Goal: Task Accomplishment & Management: Manage account settings

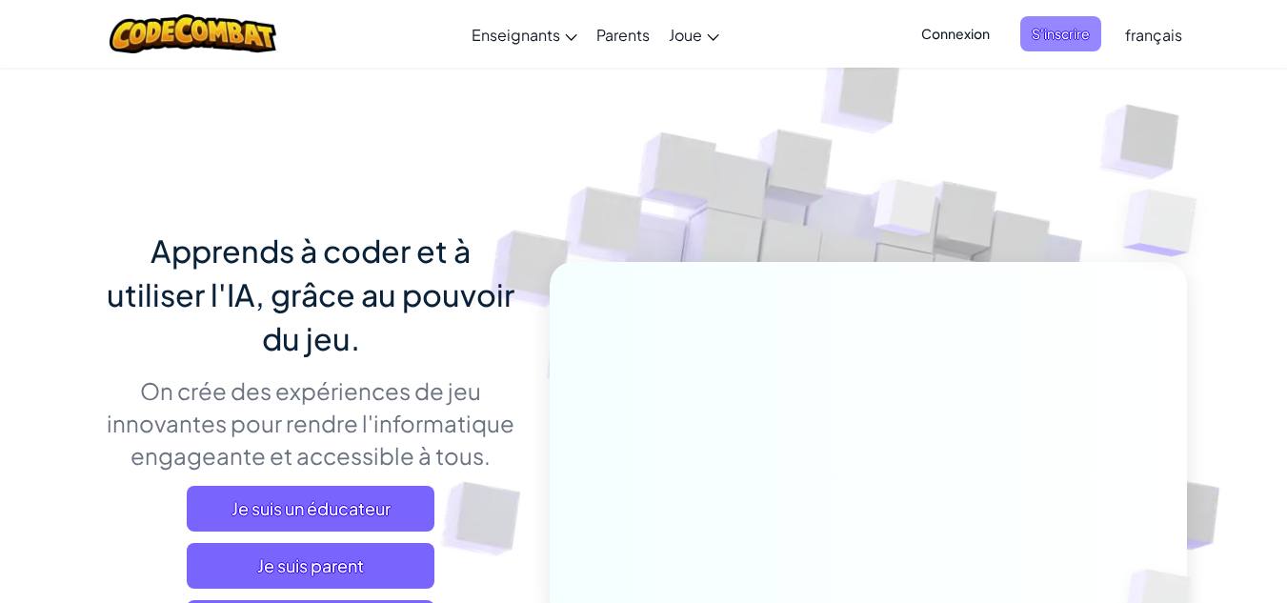
click at [1041, 29] on span "S'inscrire" at bounding box center [1061, 33] width 81 height 35
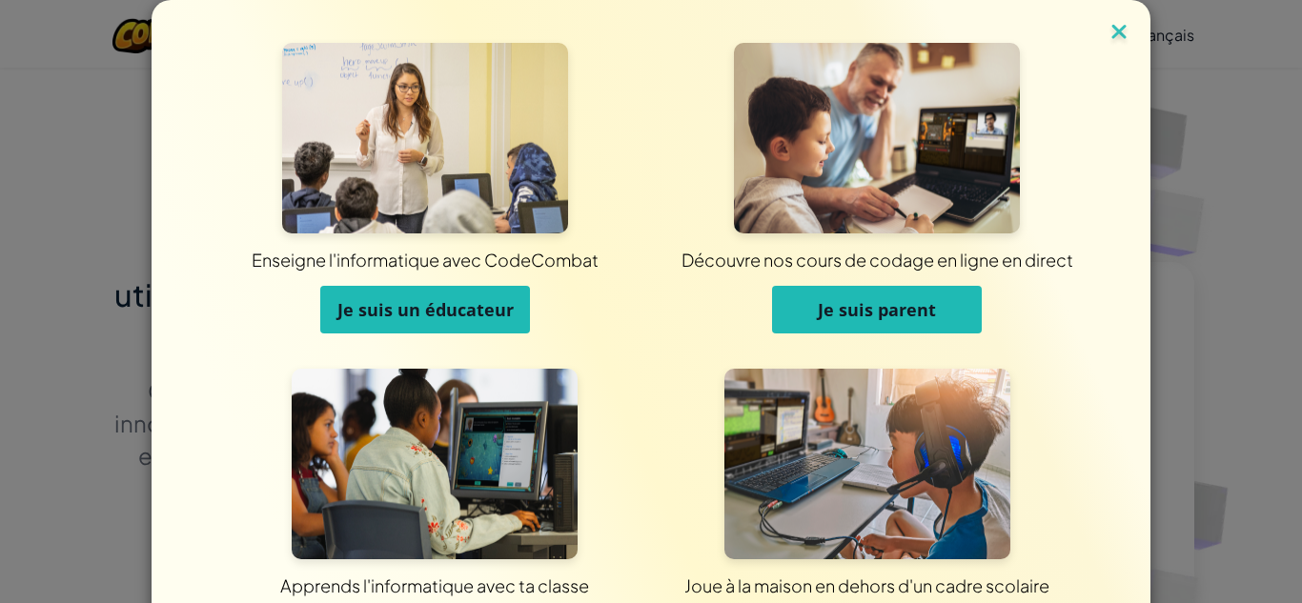
click at [1106, 22] on img at bounding box center [1118, 33] width 25 height 29
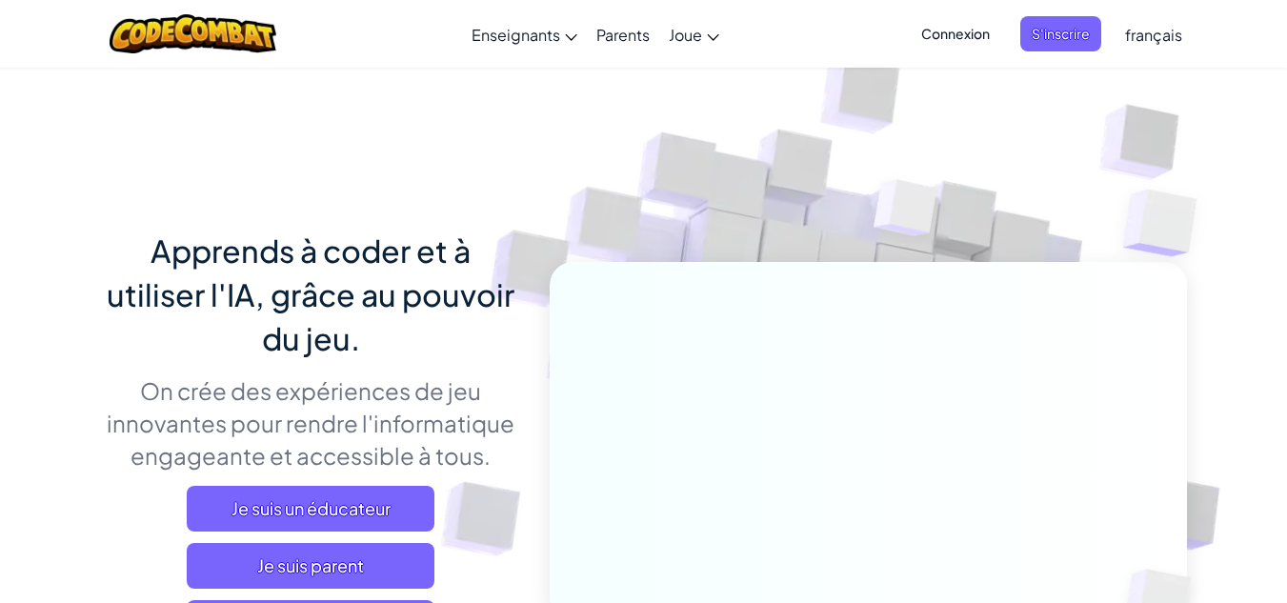
click at [966, 34] on span "Connexion" at bounding box center [955, 33] width 91 height 35
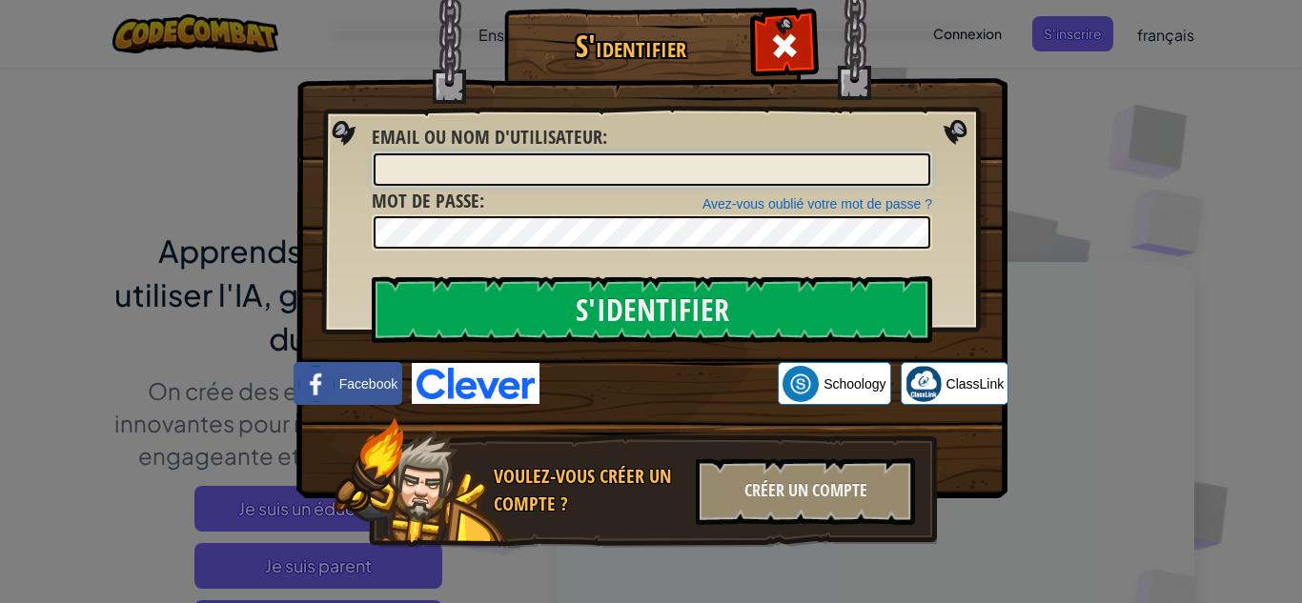
click at [604, 179] on input "Email ou nom d'utilisateur :" at bounding box center [652, 169] width 556 height 32
click at [644, 164] on input "Email ou nom d'utilisateur :" at bounding box center [652, 169] width 556 height 32
click at [521, 168] on input "[PERSON_NAME]" at bounding box center [652, 169] width 556 height 32
type input "mouadh ben hassine1"
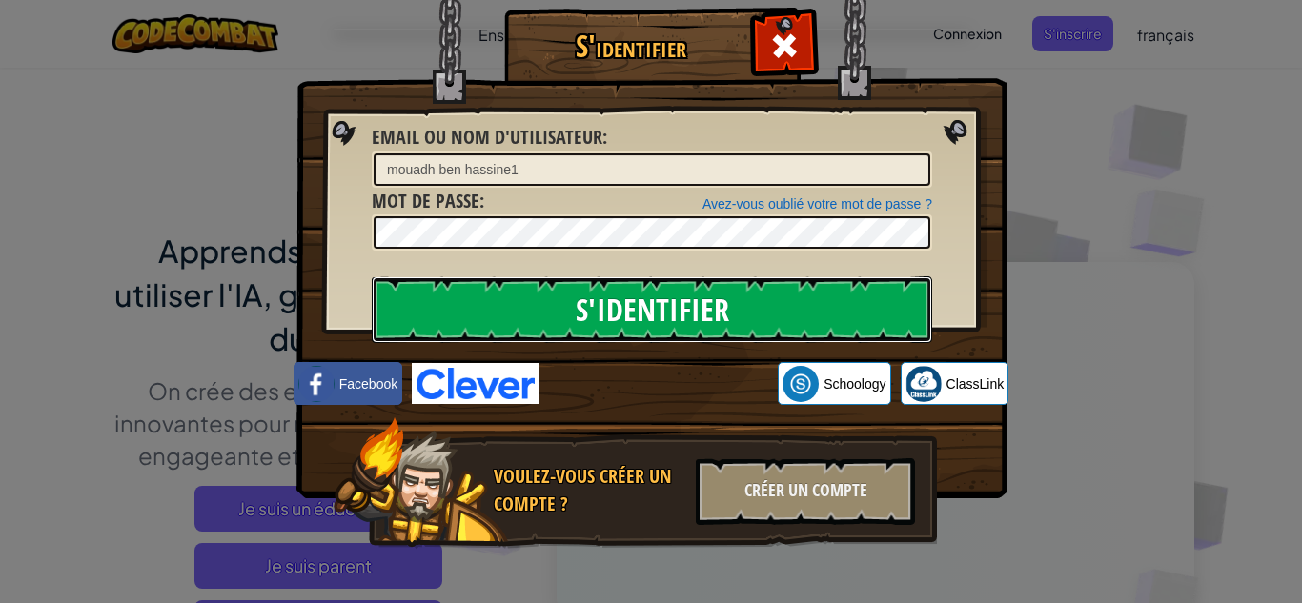
click at [656, 304] on input "S'identifier" at bounding box center [652, 309] width 560 height 67
